Goal: Check status: Check status

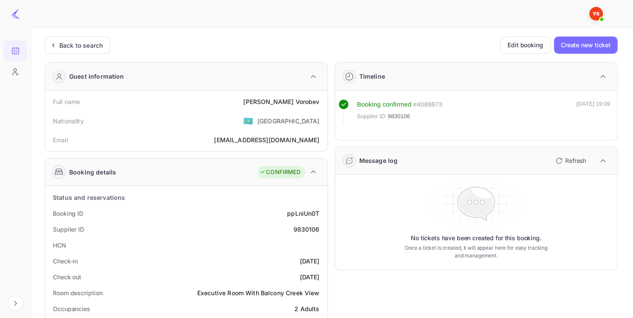
click at [101, 47] on div "Back to search" at bounding box center [80, 45] width 43 height 9
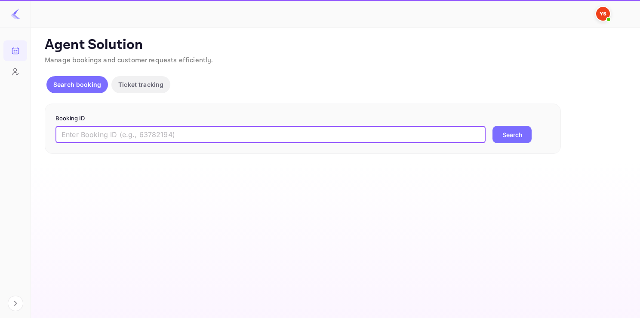
click at [168, 137] on input "text" at bounding box center [270, 134] width 430 height 17
paste input "9354215"
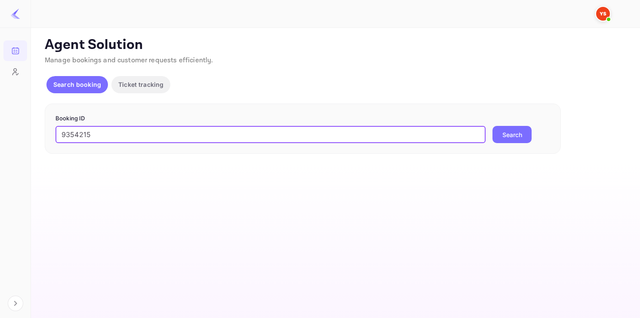
type input "9354215"
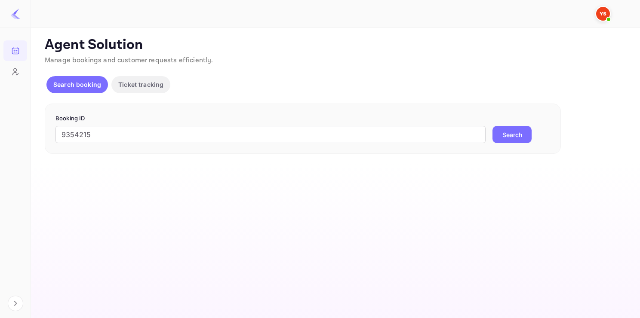
click at [511, 143] on div "Booking ID 9354215 ​ Search" at bounding box center [303, 129] width 516 height 51
click at [505, 135] on button "Search" at bounding box center [511, 134] width 39 height 17
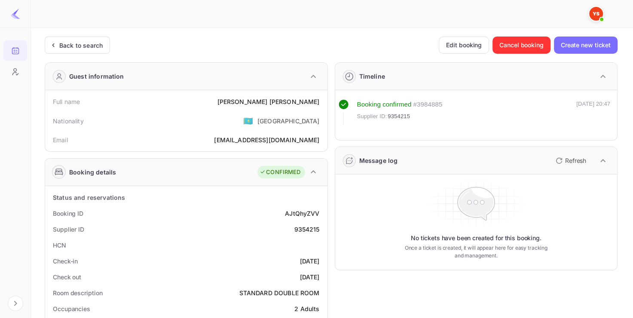
click at [59, 42] on div "Back to search" at bounding box center [80, 45] width 43 height 9
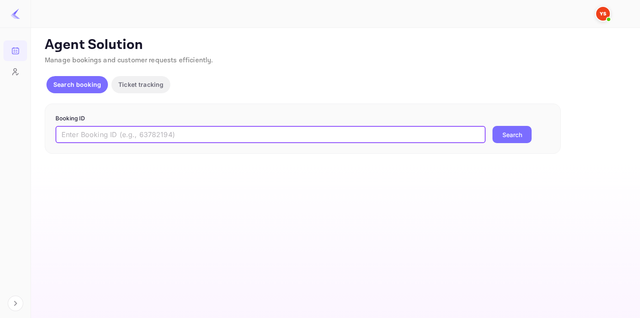
click at [136, 135] on input "text" at bounding box center [270, 134] width 430 height 17
paste input "9593721"
type input "9593721"
click at [503, 133] on button "Search" at bounding box center [511, 134] width 39 height 17
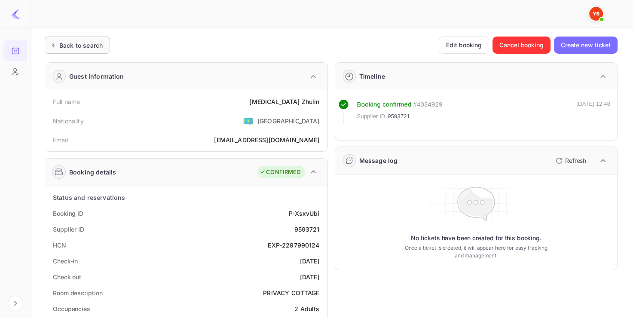
click at [93, 37] on div "Back to search" at bounding box center [77, 45] width 65 height 17
